Goal: Task Accomplishment & Management: Manage account settings

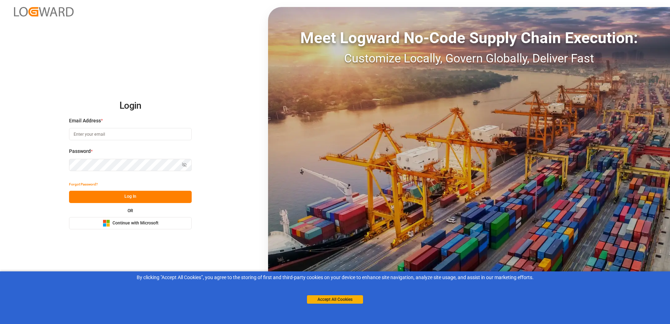
click at [145, 227] on button "Microsoft Logo Continue with Microsoft" at bounding box center [130, 223] width 123 height 12
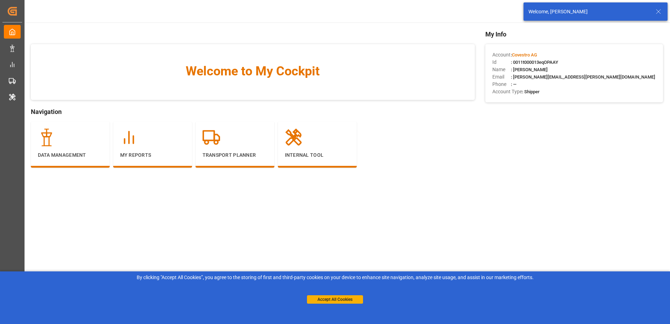
drag, startPoint x: 659, startPoint y: 8, endPoint x: 653, endPoint y: 9, distance: 5.6
click at [658, 9] on icon at bounding box center [658, 11] width 8 height 8
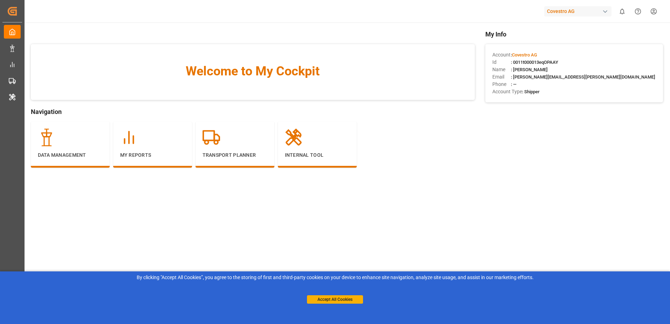
click at [584, 9] on div "Covestro AG" at bounding box center [577, 11] width 67 height 10
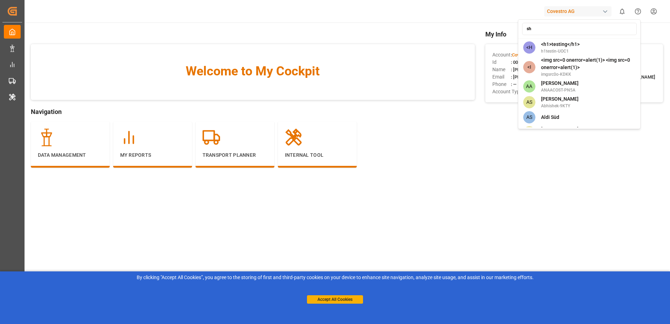
type input "shi"
